Goal: Check status

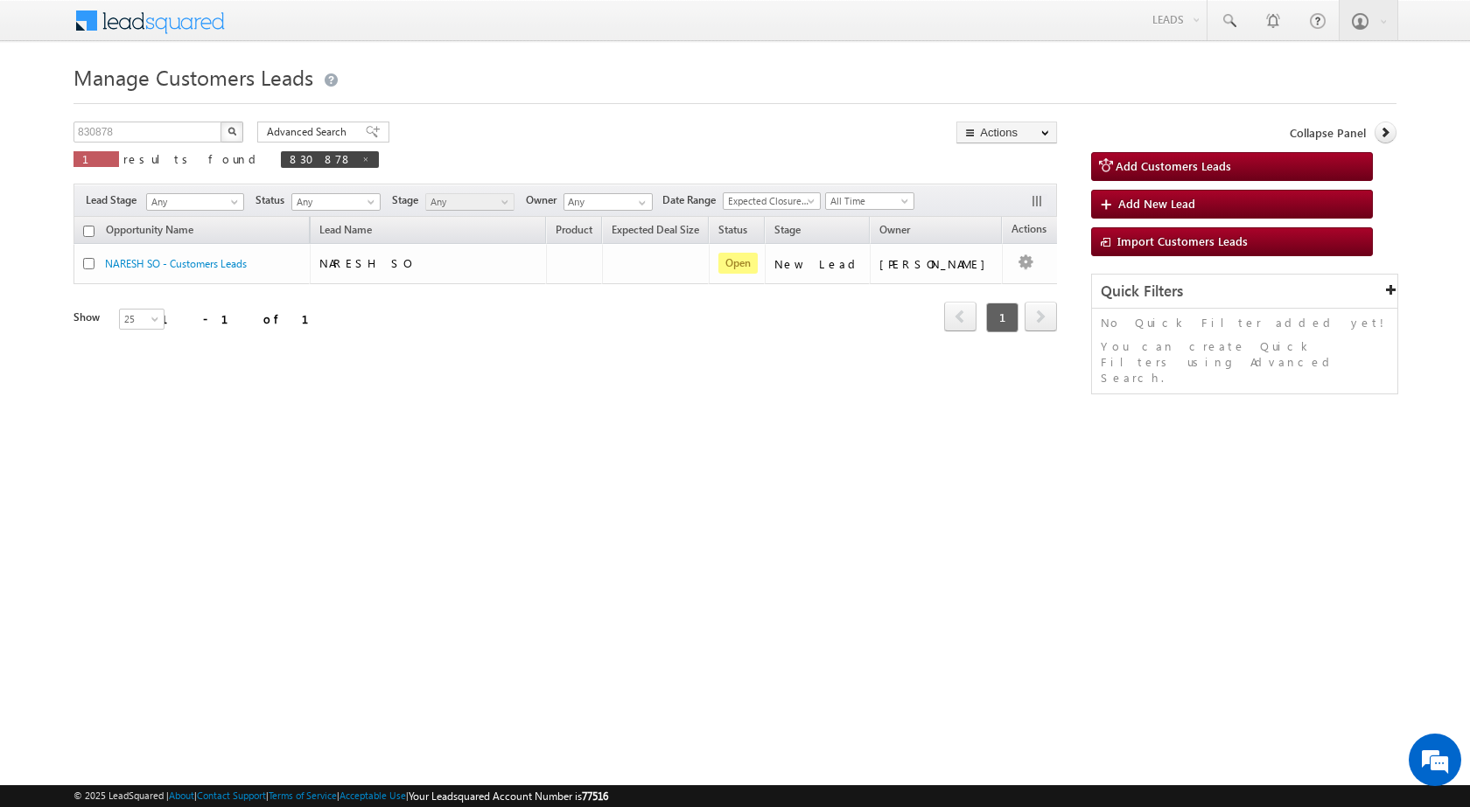
click at [433, 470] on div "Manage Customers Leads Customers Leads updated successfully. 830878 X 1 results…" at bounding box center [734, 277] width 1323 height 437
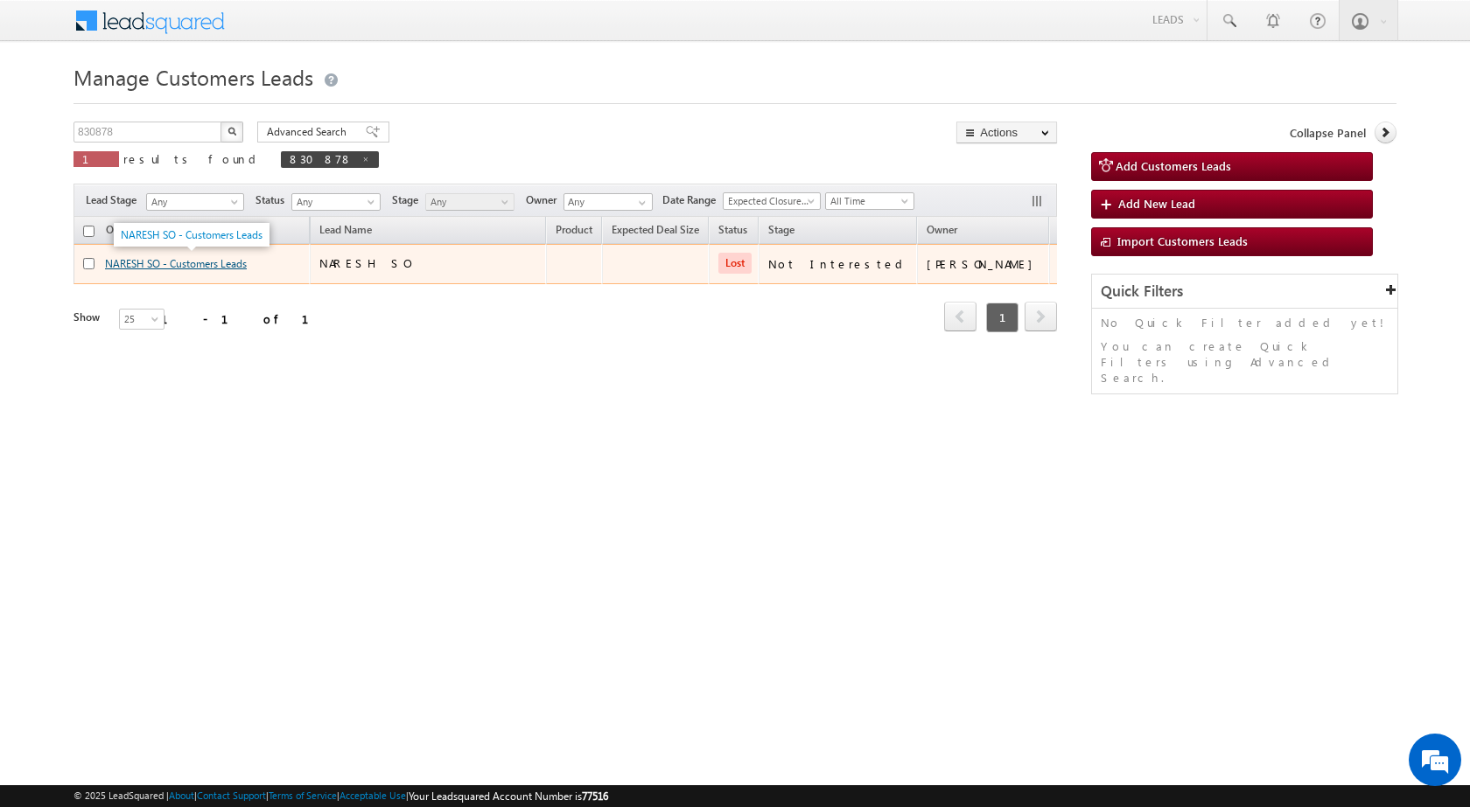
click at [154, 262] on link "NARESH SO - Customers Leads" at bounding box center [176, 263] width 142 height 13
